Goal: Information Seeking & Learning: Learn about a topic

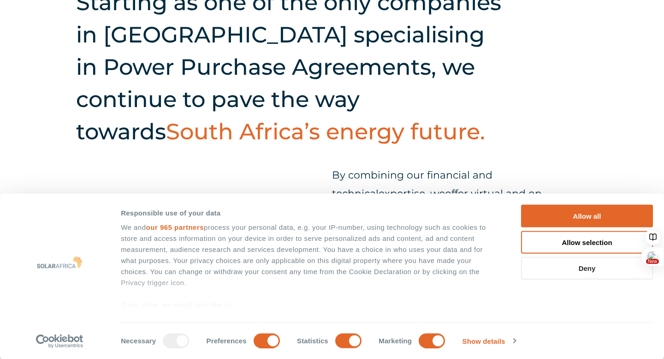
click at [564, 270] on button "Deny" at bounding box center [587, 268] width 132 height 23
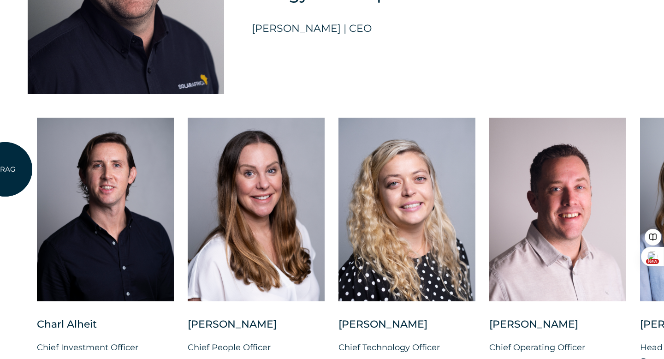
scroll to position [2335, 0]
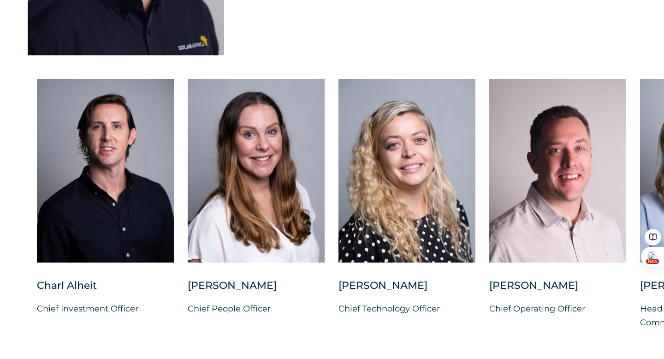
click at [260, 78] on div "DRAG [PERSON_NAME] Chief Investment Officer [PERSON_NAME] Chief People Officer …" at bounding box center [332, 220] width 664 height 303
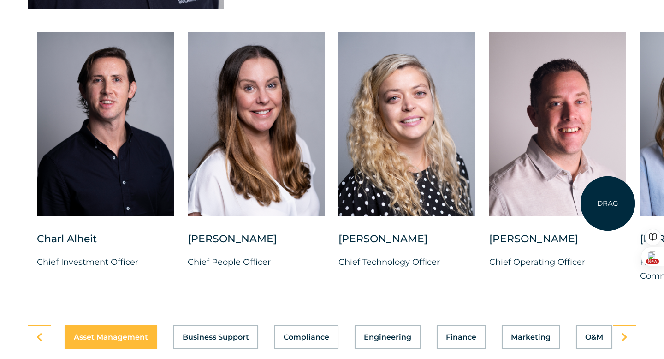
scroll to position [2384, 0]
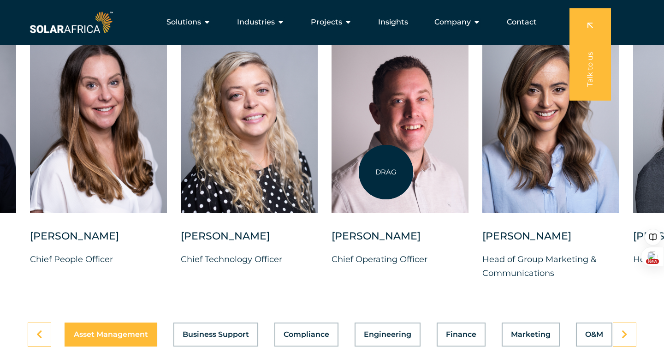
drag, startPoint x: 544, startPoint y: 169, endPoint x: 356, endPoint y: 170, distance: 188.2
click at [356, 170] on div at bounding box center [400, 122] width 137 height 184
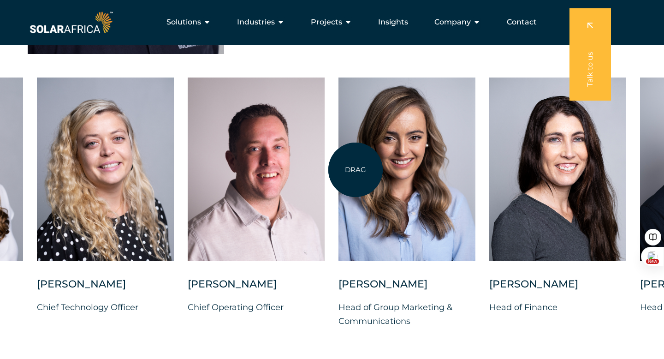
scroll to position [2330, 0]
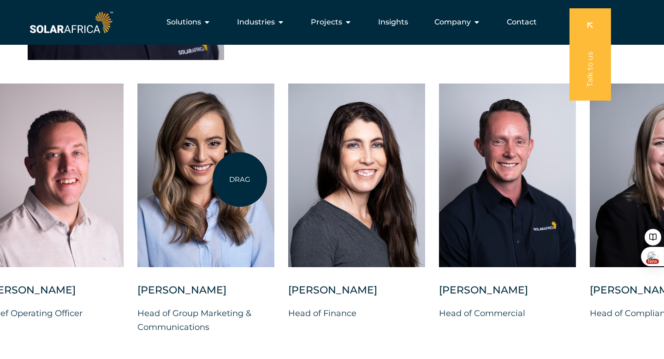
drag, startPoint x: 441, startPoint y: 190, endPoint x: 240, endPoint y: 179, distance: 201.3
click at [240, 179] on div at bounding box center [205, 175] width 137 height 184
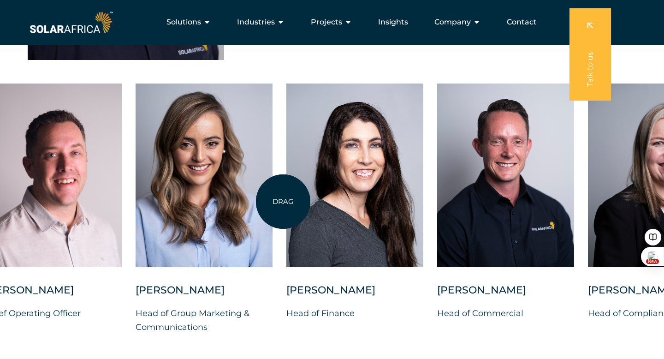
drag, startPoint x: 184, startPoint y: 209, endPoint x: 422, endPoint y: 203, distance: 238.1
click at [422, 203] on div "[PERSON_NAME] Chief Investment Officer [PERSON_NAME] Chief People Officer [PERS…" at bounding box center [135, 215] width 1280 height 265
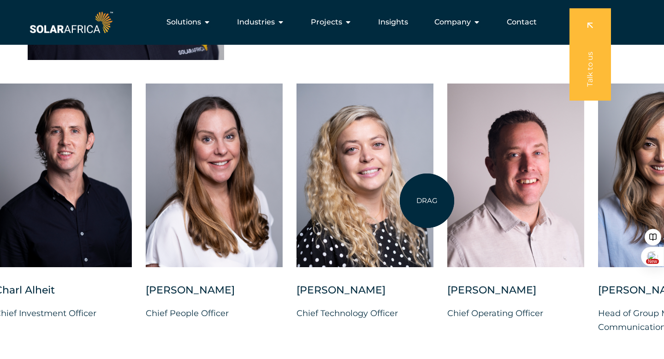
drag, startPoint x: 167, startPoint y: 193, endPoint x: 442, endPoint y: 203, distance: 275.1
click at [434, 203] on div at bounding box center [365, 175] width 137 height 184
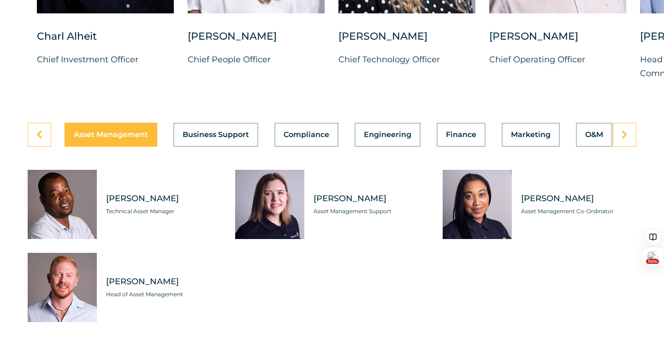
scroll to position [2585, 0]
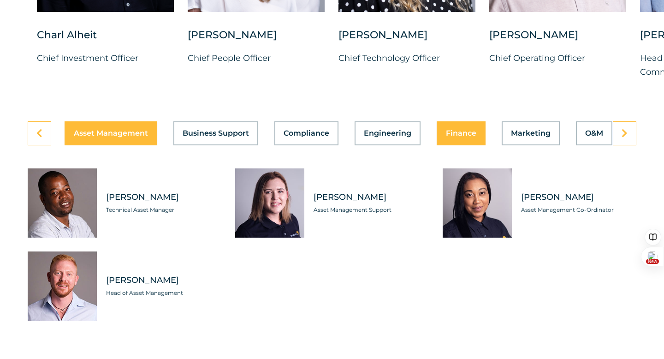
click at [450, 144] on button "Finance" at bounding box center [461, 133] width 49 height 24
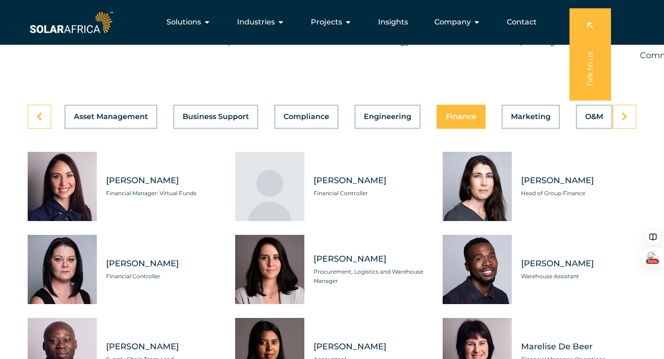
scroll to position [2501, 0]
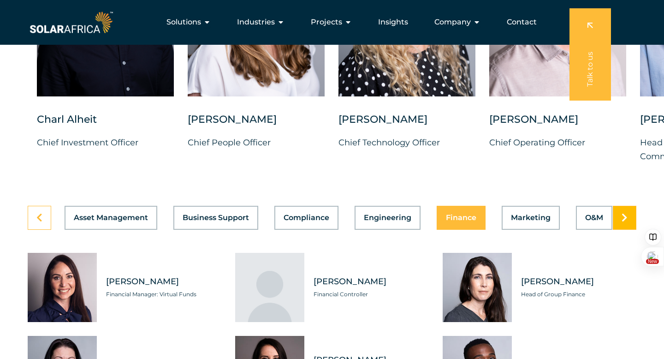
click at [618, 226] on link at bounding box center [625, 218] width 24 height 24
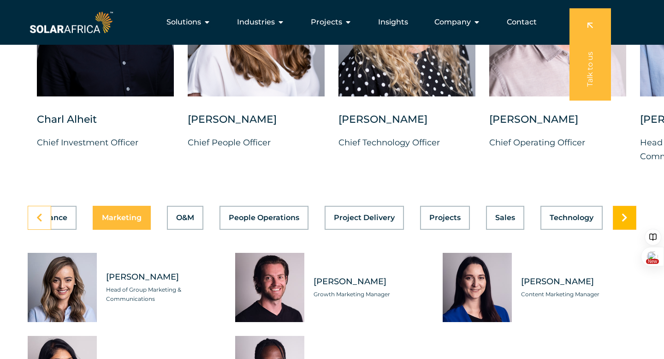
scroll to position [0, 410]
click at [618, 226] on link at bounding box center [625, 218] width 24 height 24
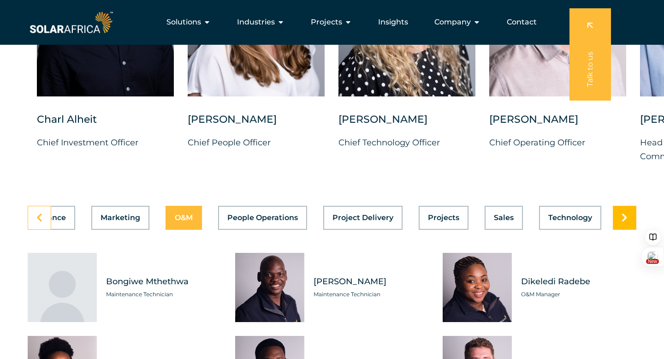
click at [618, 226] on link at bounding box center [625, 218] width 24 height 24
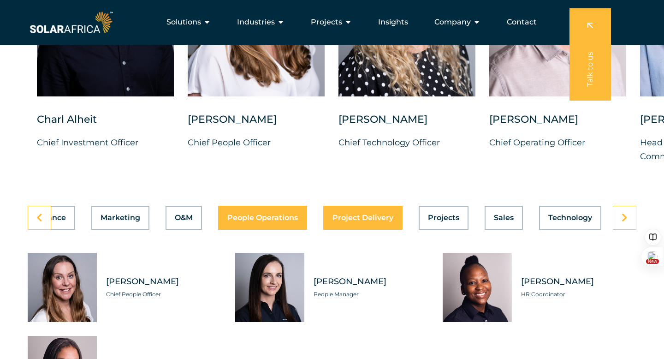
click at [343, 221] on span "Project Delivery" at bounding box center [363, 217] width 61 height 7
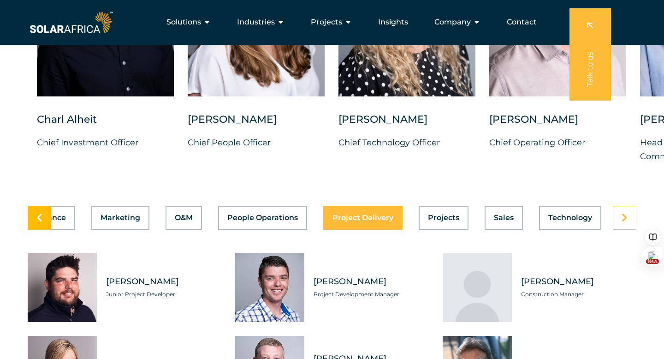
scroll to position [0, 408]
click at [39, 222] on icon at bounding box center [39, 217] width 6 height 9
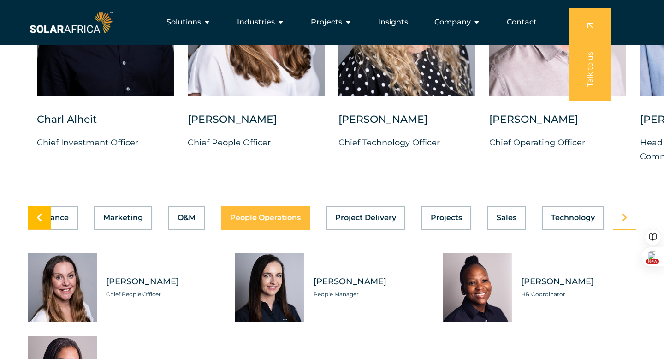
scroll to position [0, 410]
click at [39, 222] on icon at bounding box center [39, 217] width 6 height 9
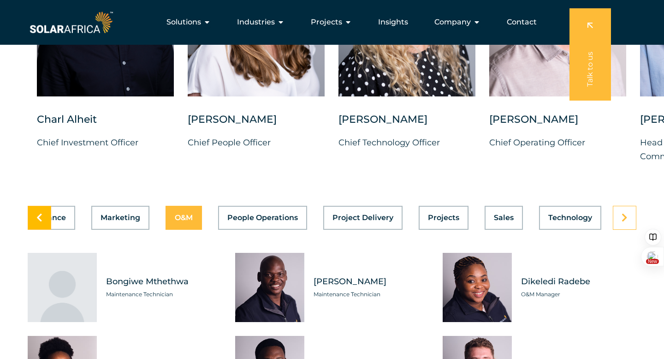
click at [39, 222] on icon at bounding box center [39, 217] width 6 height 9
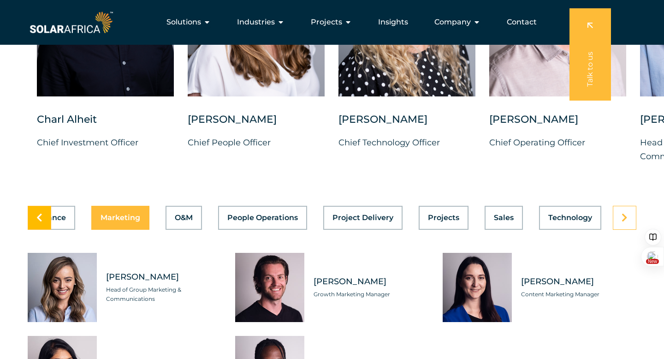
click at [39, 222] on icon at bounding box center [39, 217] width 6 height 9
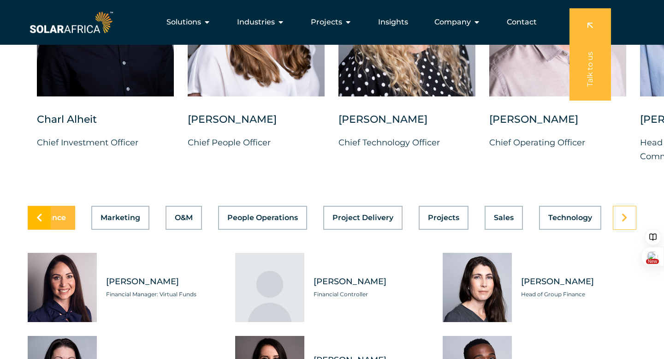
click at [39, 222] on icon at bounding box center [39, 217] width 6 height 9
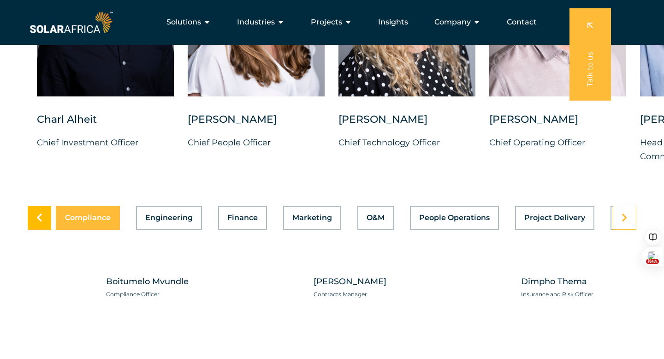
click at [39, 222] on icon at bounding box center [39, 217] width 6 height 9
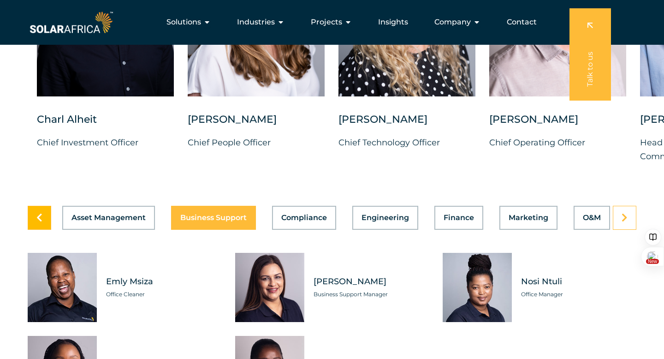
scroll to position [0, 0]
click at [39, 222] on icon at bounding box center [39, 217] width 6 height 9
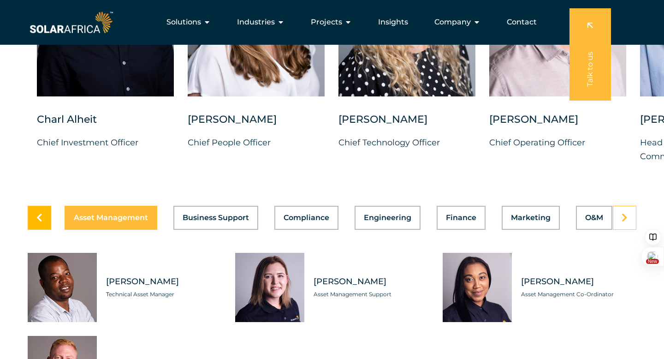
click at [39, 222] on icon at bounding box center [39, 217] width 6 height 9
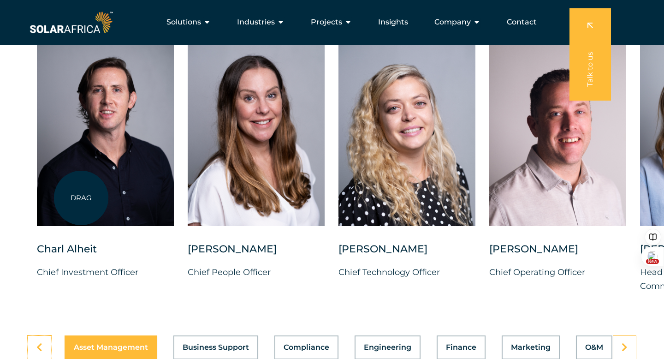
scroll to position [2369, 0]
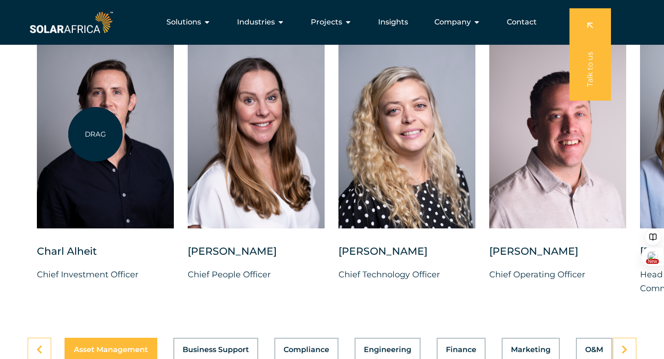
click at [95, 134] on div at bounding box center [105, 137] width 137 height 184
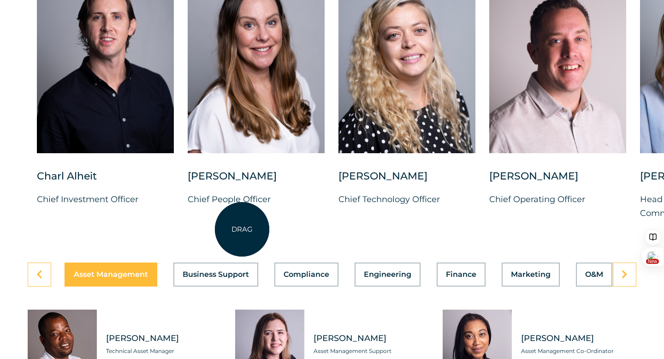
scroll to position [2443, 0]
